Goal: Task Accomplishment & Management: Manage account settings

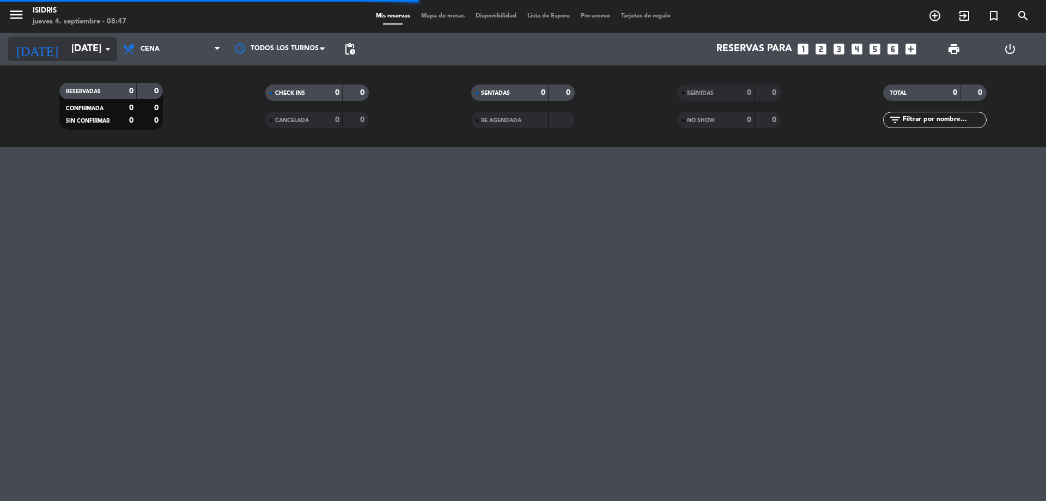
click at [85, 56] on input "[DATE]" at bounding box center [129, 49] width 126 height 22
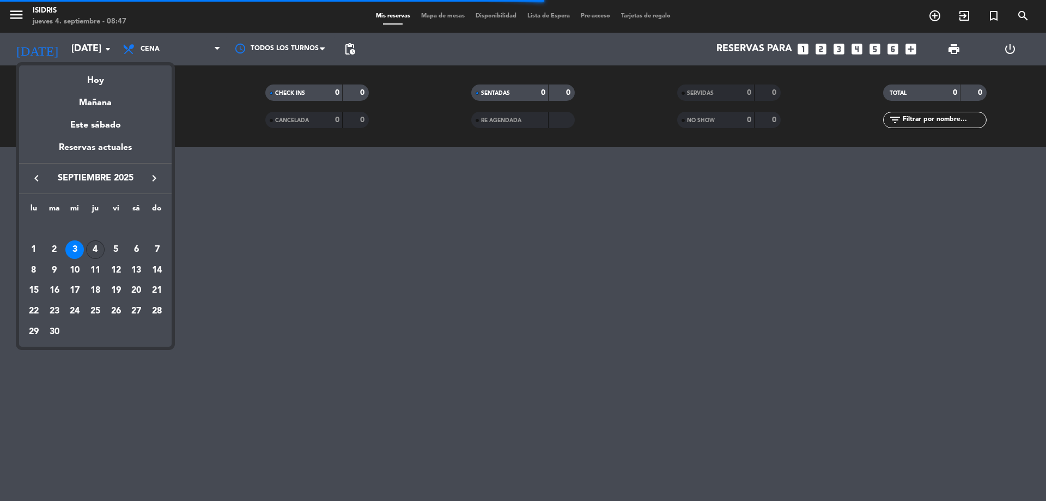
click at [98, 253] on div "4" at bounding box center [95, 249] width 19 height 19
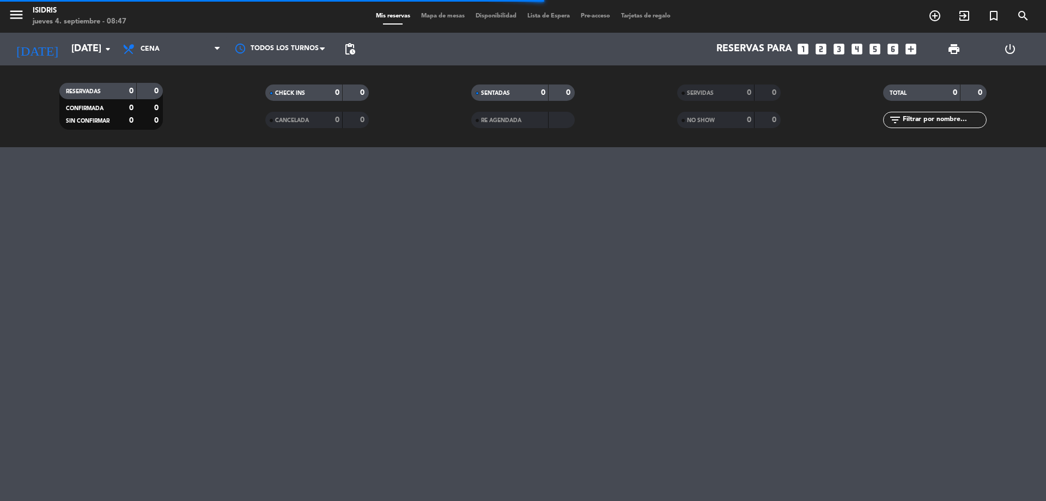
type input "[DEMOGRAPHIC_DATA][DATE]"
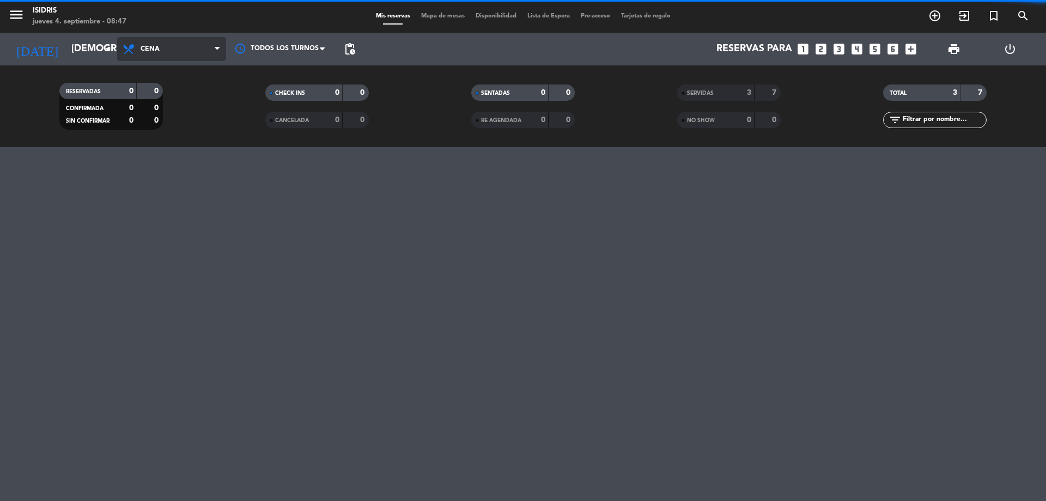
click at [183, 52] on span "Cena" at bounding box center [171, 49] width 109 height 24
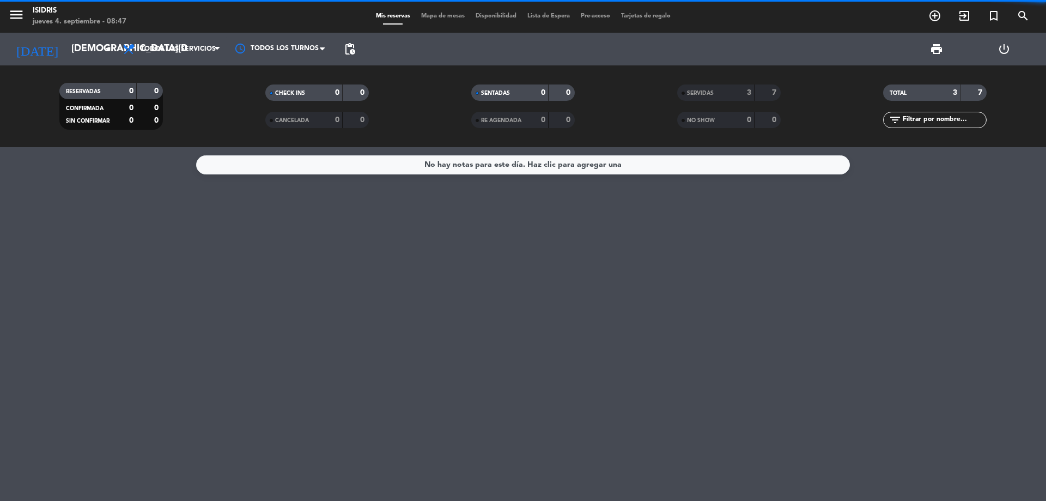
click at [182, 76] on div "menu isidris [DATE] 4. septiembre - 08:47 Mis reservas Mapa de mesas Disponibil…" at bounding box center [523, 73] width 1046 height 147
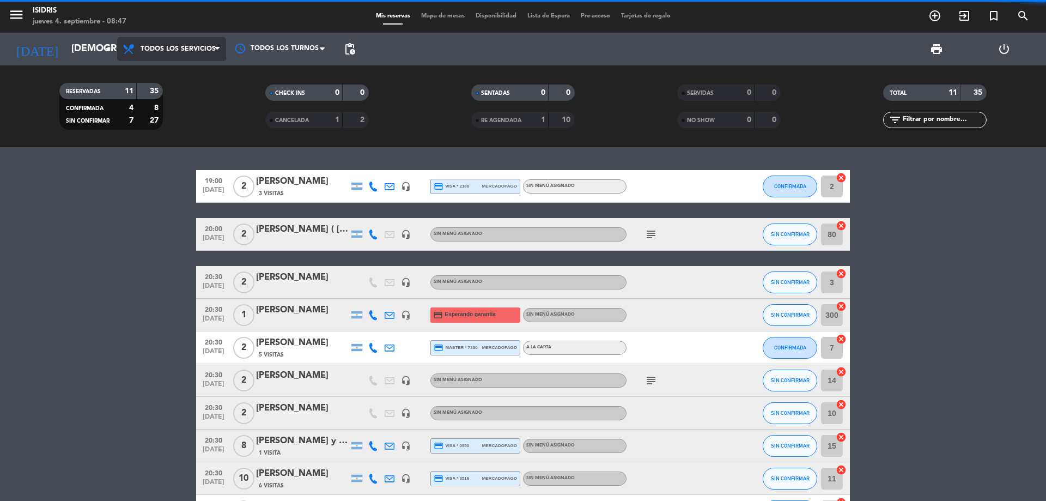
click at [185, 57] on span "Todos los servicios" at bounding box center [171, 49] width 109 height 24
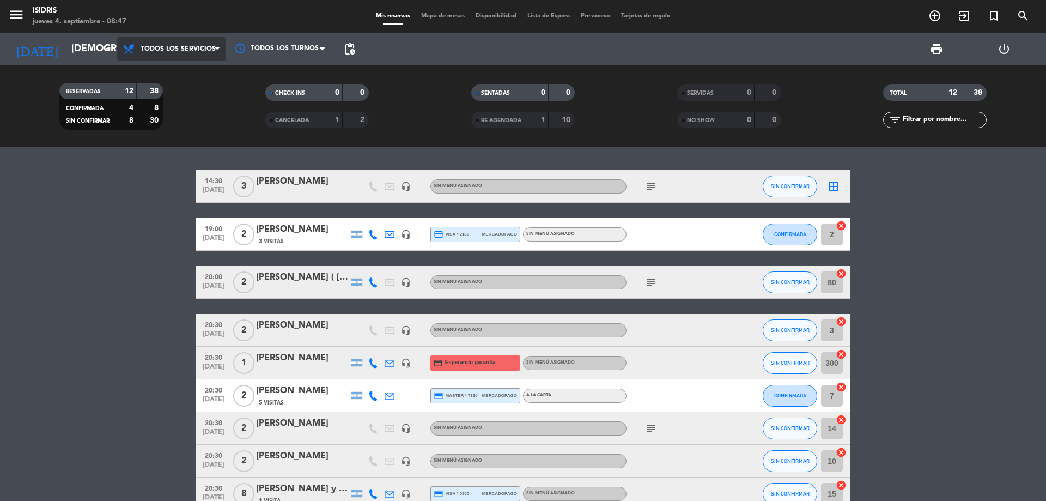
click at [194, 59] on span "Todos los servicios" at bounding box center [171, 49] width 109 height 24
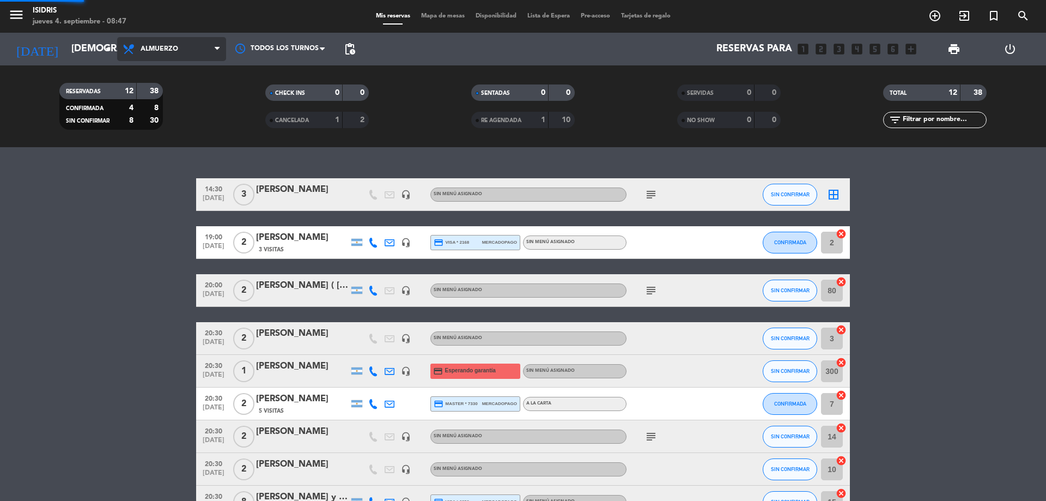
click at [188, 116] on div "menu isidris [DATE] 4. septiembre - 08:47 Mis reservas Mapa de mesas Disponibil…" at bounding box center [523, 73] width 1046 height 147
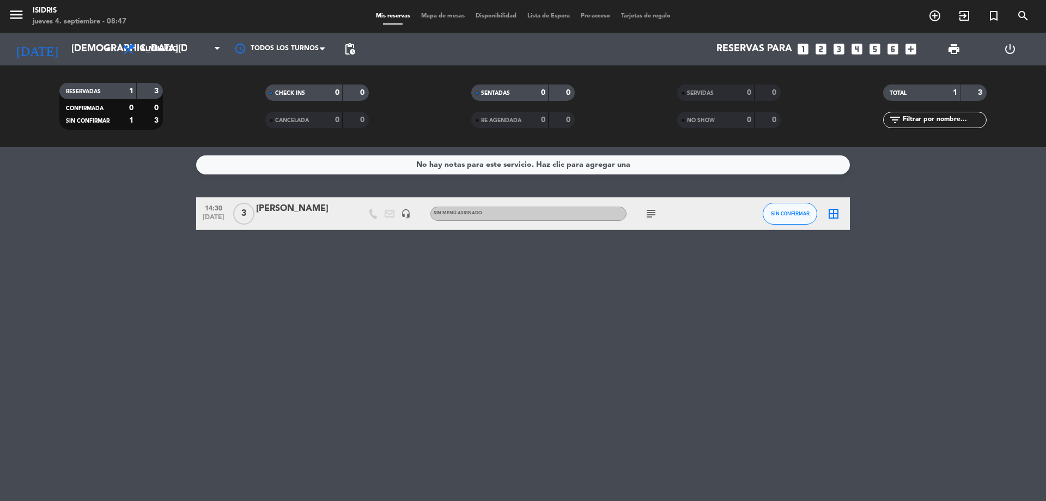
click at [644, 218] on span "subject" at bounding box center [651, 213] width 16 height 13
click at [649, 216] on icon "subject" at bounding box center [650, 213] width 13 height 13
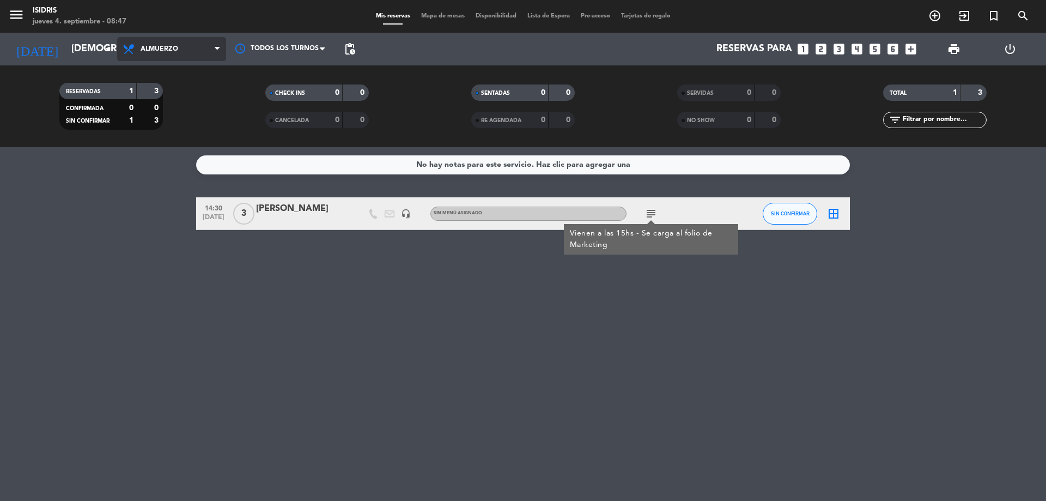
click at [150, 45] on span "Almuerzo" at bounding box center [160, 49] width 38 height 8
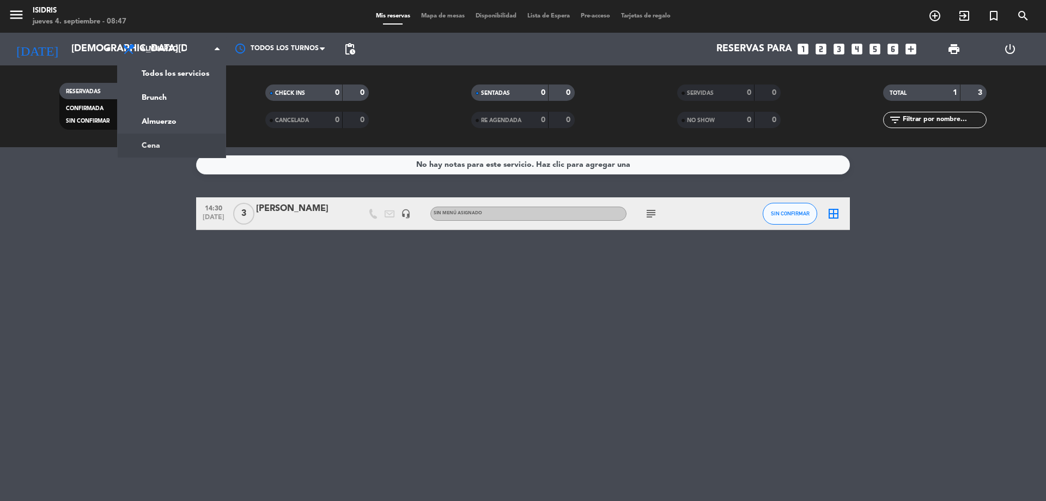
click at [174, 148] on ng-component "menu isidris [DATE] 4. septiembre - 08:47 Mis reservas Mapa de mesas Disponibil…" at bounding box center [523, 250] width 1046 height 501
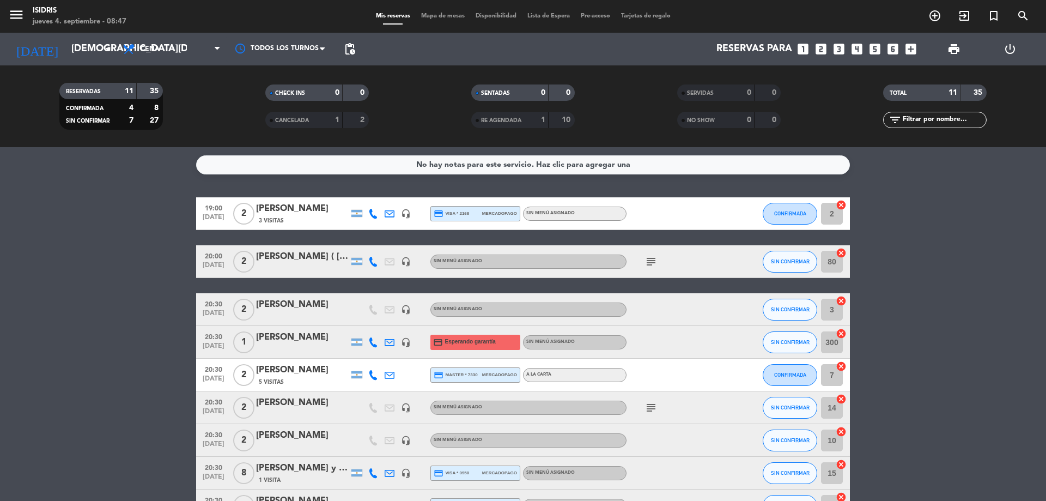
click at [657, 262] on icon "subject" at bounding box center [650, 261] width 13 height 13
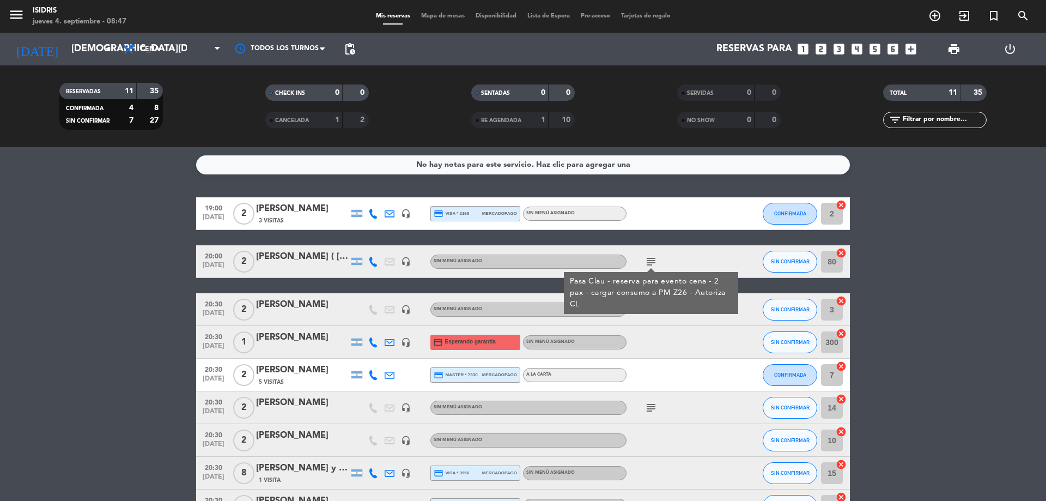
click at [654, 411] on icon "subject" at bounding box center [650, 407] width 13 height 13
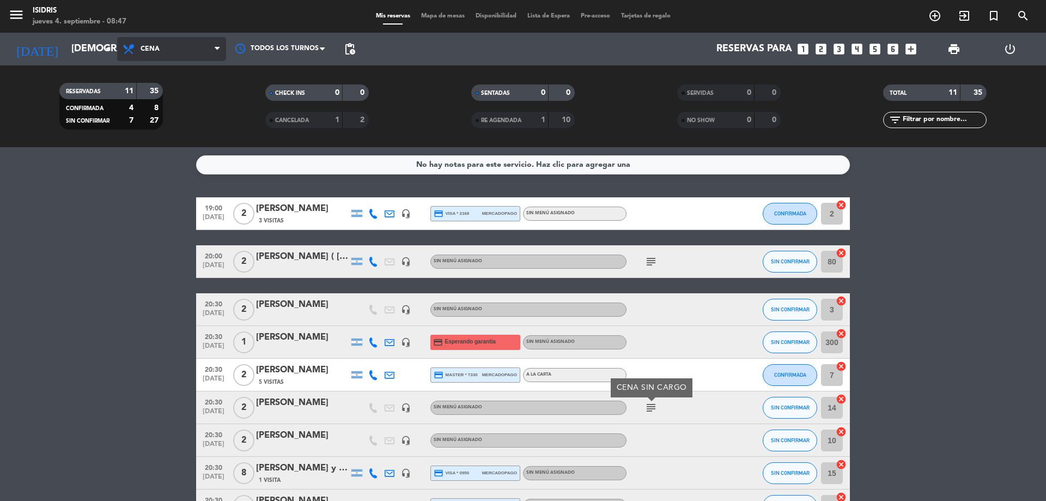
click at [173, 55] on span "Cena" at bounding box center [171, 49] width 109 height 24
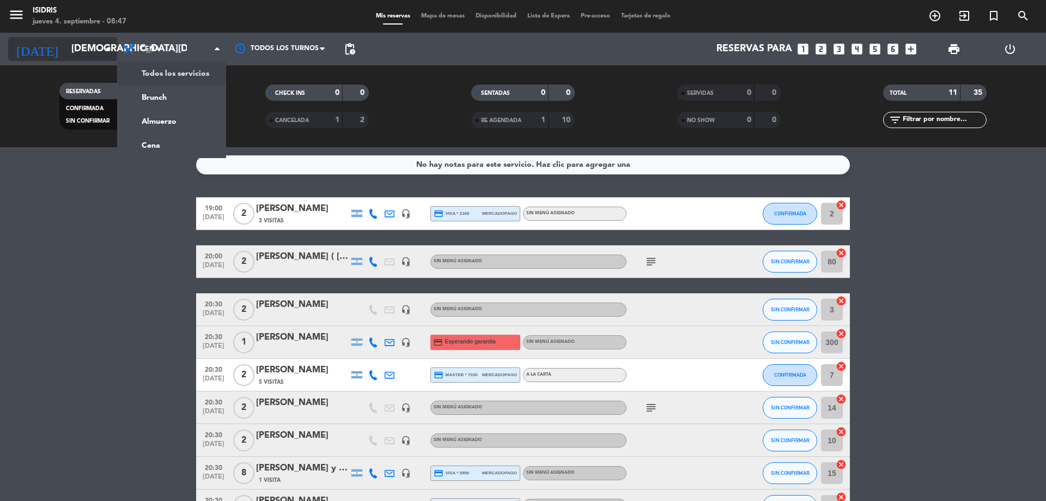
click at [83, 54] on input "[DEMOGRAPHIC_DATA][DATE]" at bounding box center [129, 49] width 126 height 22
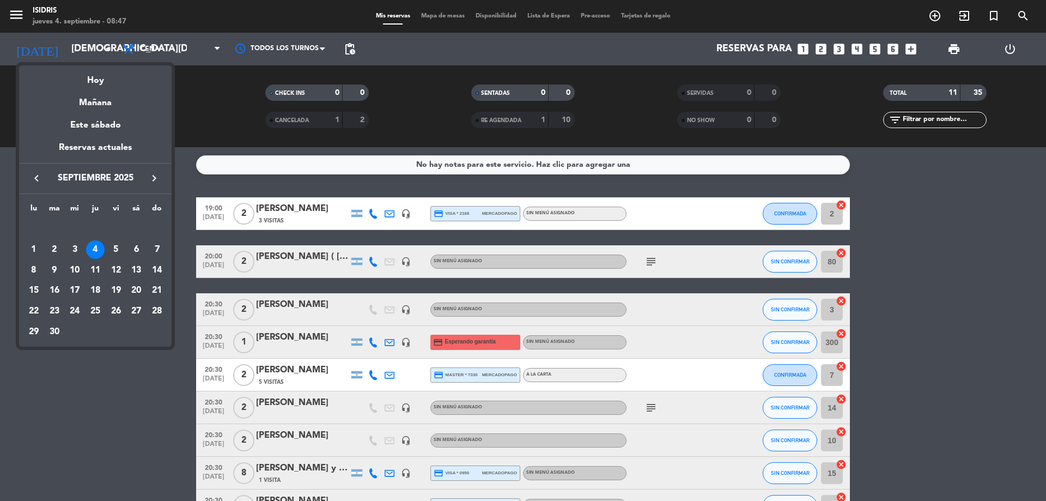
click at [190, 47] on div at bounding box center [523, 250] width 1046 height 501
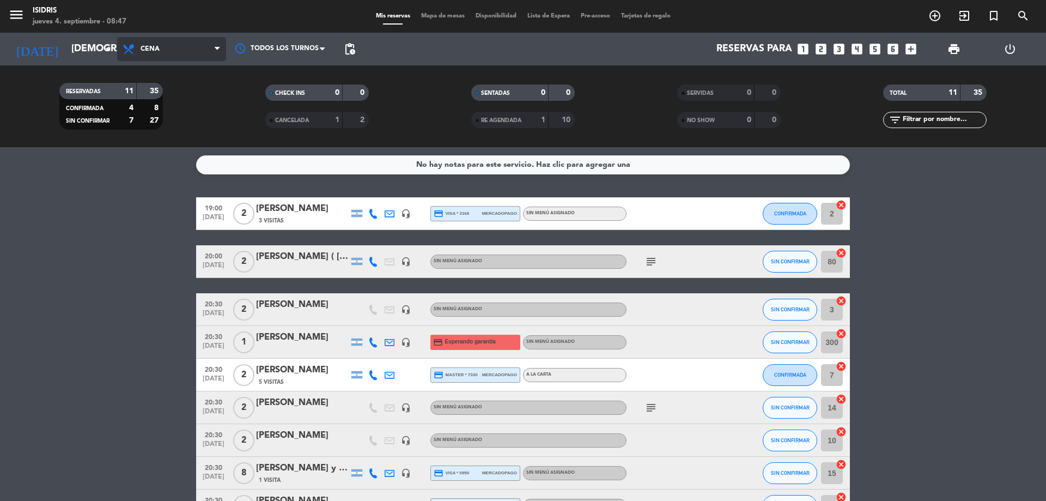
click at [184, 48] on span "Cena" at bounding box center [171, 49] width 109 height 24
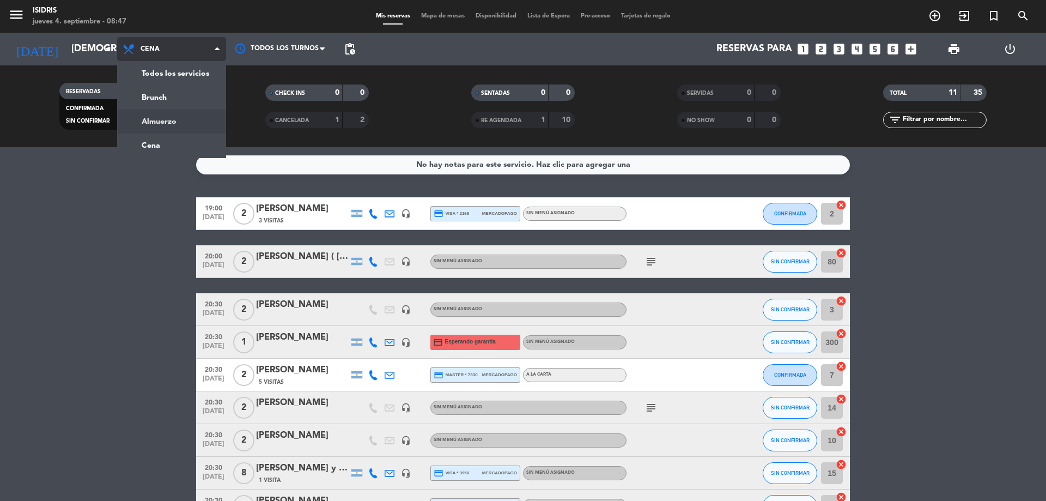
click at [195, 119] on div "menu isidris [DATE] 4. septiembre - 08:47 Mis reservas Mapa de mesas Disponibil…" at bounding box center [523, 73] width 1046 height 147
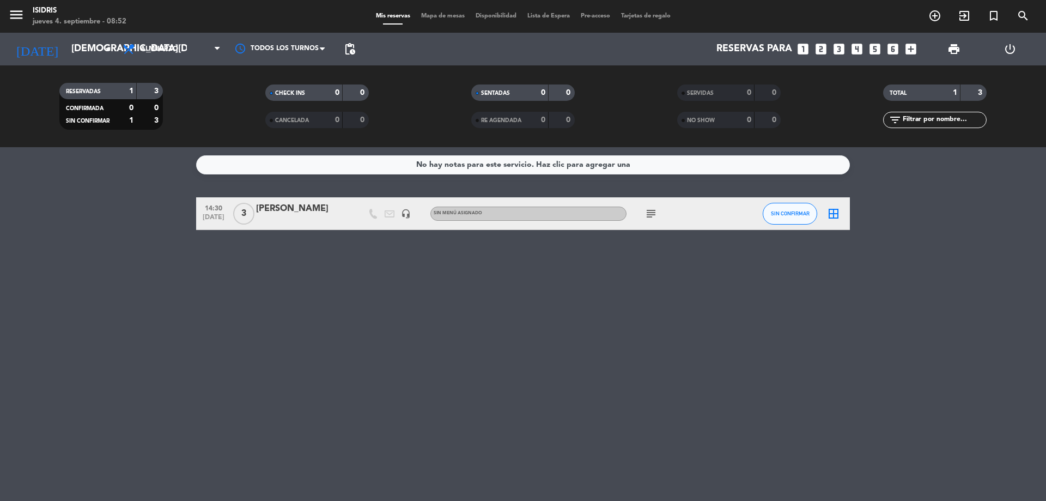
click at [655, 211] on icon "subject" at bounding box center [650, 213] width 13 height 13
click at [667, 214] on div "subject Vienen a las 15hs - Se carga al folio de Marketing" at bounding box center [675, 213] width 98 height 32
click at [739, 26] on div "menu isidris [DATE] 4. septiembre - 09:06 Mis reservas Mapa de mesas Disponibil…" at bounding box center [523, 16] width 1046 height 33
click at [163, 54] on span "Almuerzo" at bounding box center [171, 49] width 109 height 24
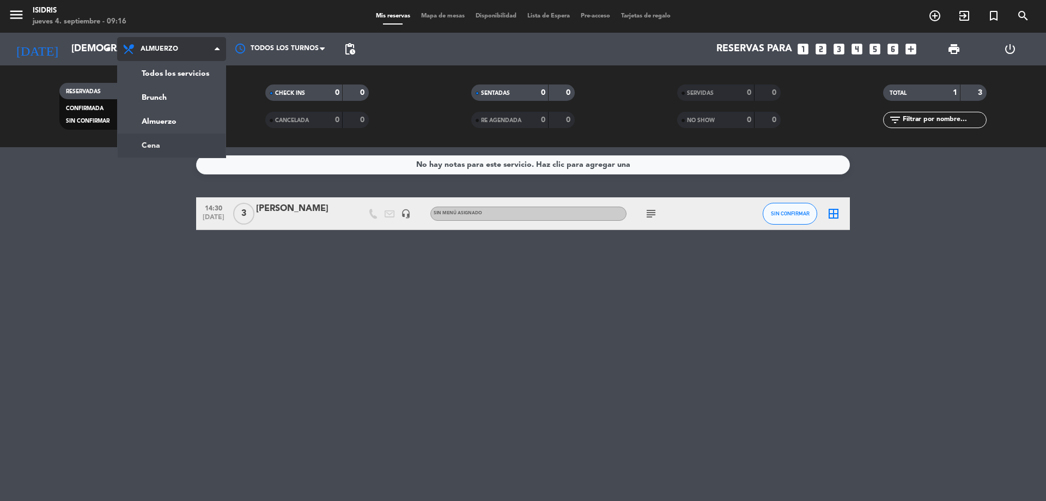
click at [160, 145] on div "menu isidris [DATE] 4. septiembre - 09:16 Mis reservas Mapa de mesas Disponibil…" at bounding box center [523, 73] width 1046 height 147
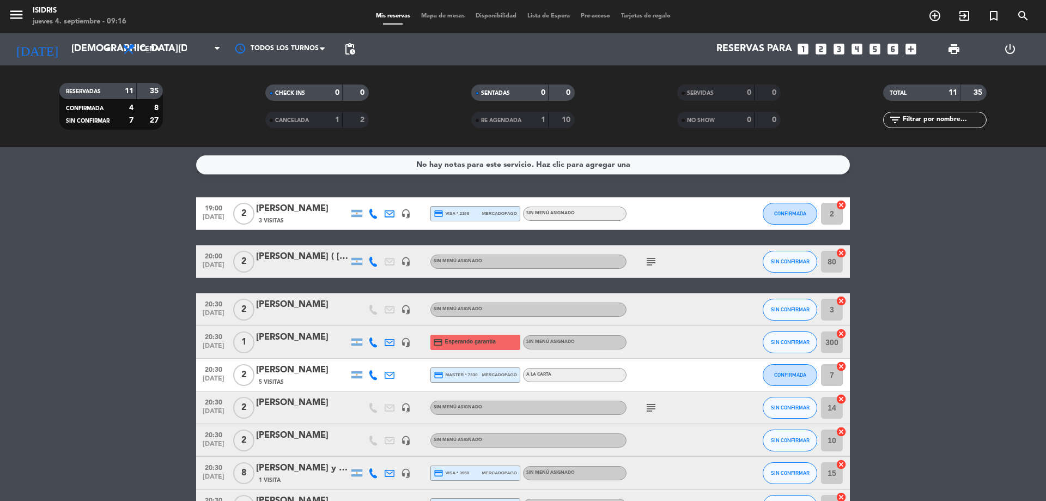
click at [651, 264] on icon "subject" at bounding box center [650, 261] width 13 height 13
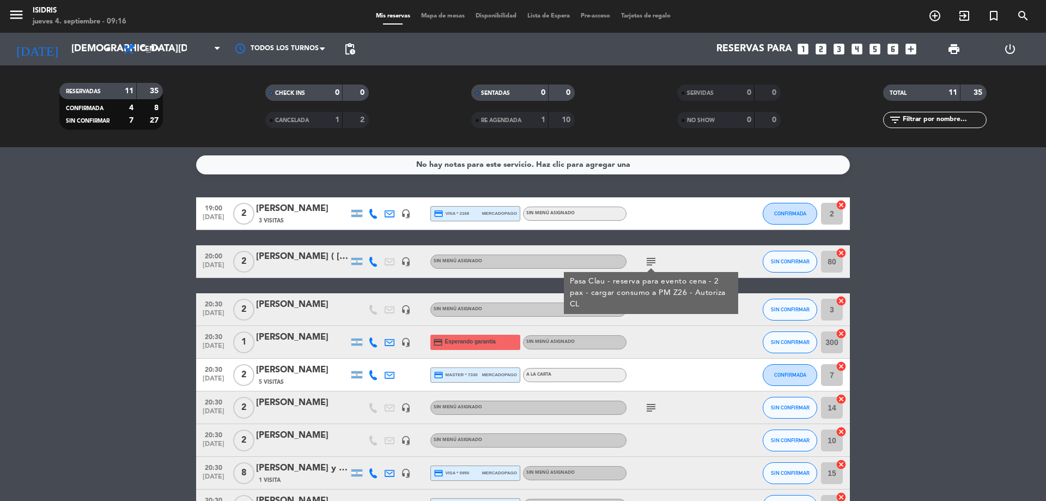
click at [659, 340] on div at bounding box center [675, 342] width 98 height 32
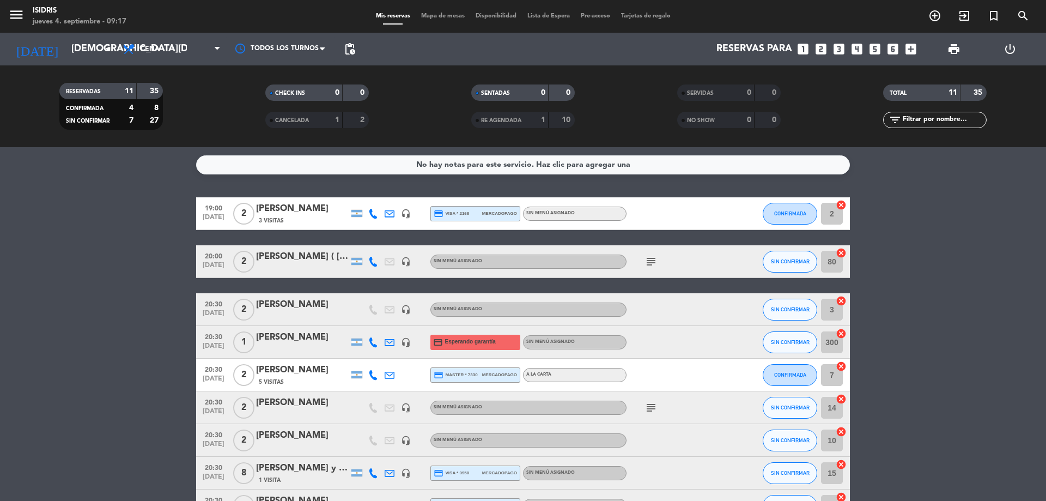
click at [650, 260] on icon "subject" at bounding box center [650, 261] width 13 height 13
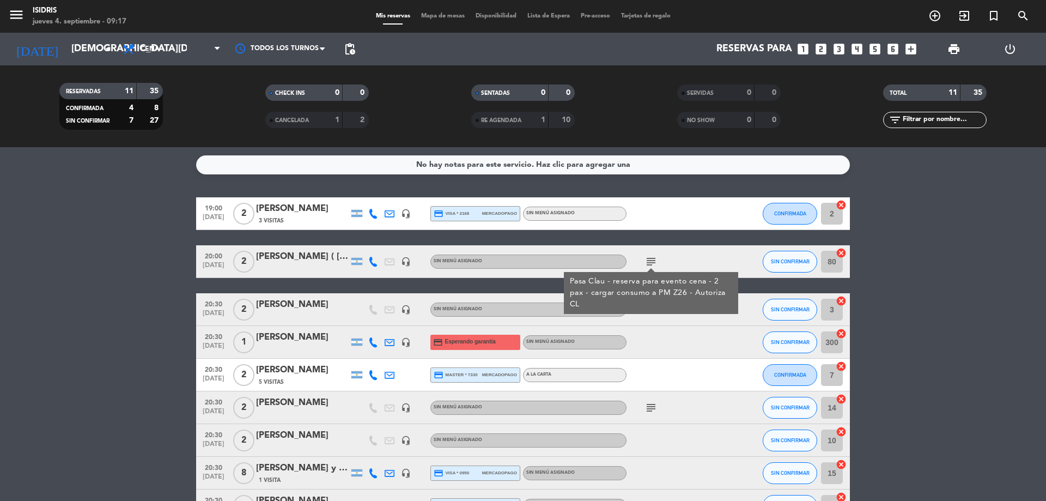
click at [673, 344] on div at bounding box center [675, 342] width 98 height 32
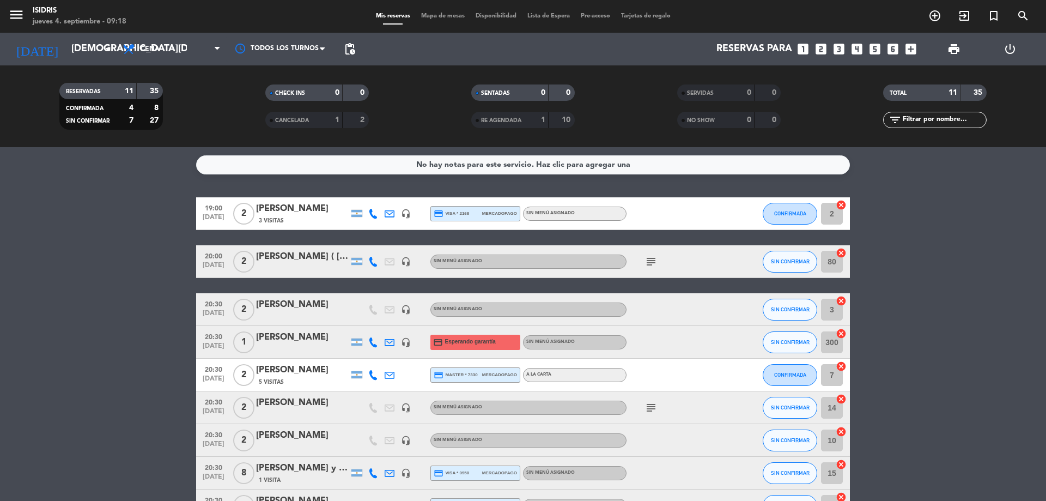
click at [657, 403] on span "subject" at bounding box center [651, 407] width 16 height 13
click at [651, 407] on icon "subject" at bounding box center [650, 407] width 13 height 13
click at [651, 331] on div at bounding box center [675, 342] width 98 height 32
